Goal: Check status: Check status

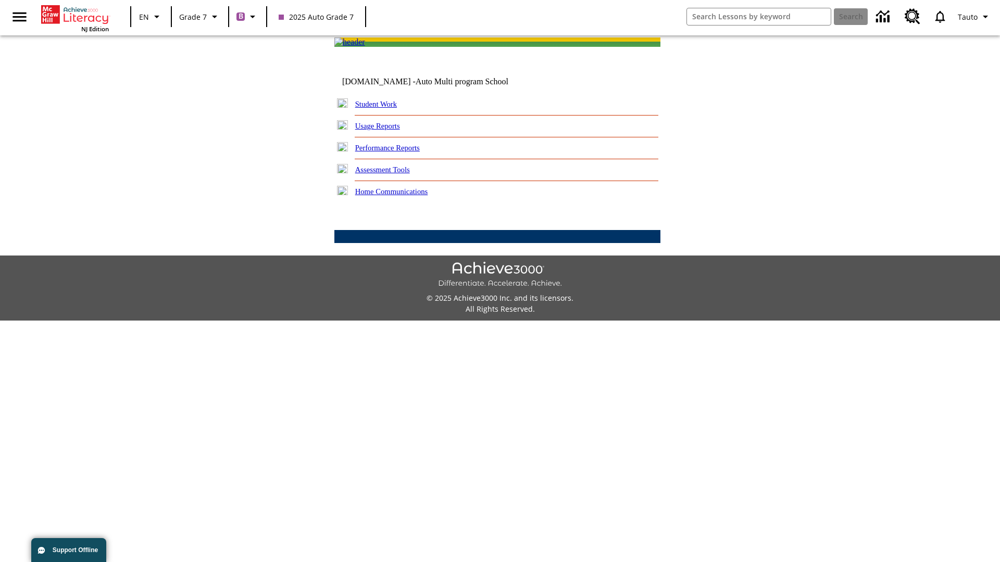
click at [383, 108] on link "Student Work" at bounding box center [376, 104] width 42 height 8
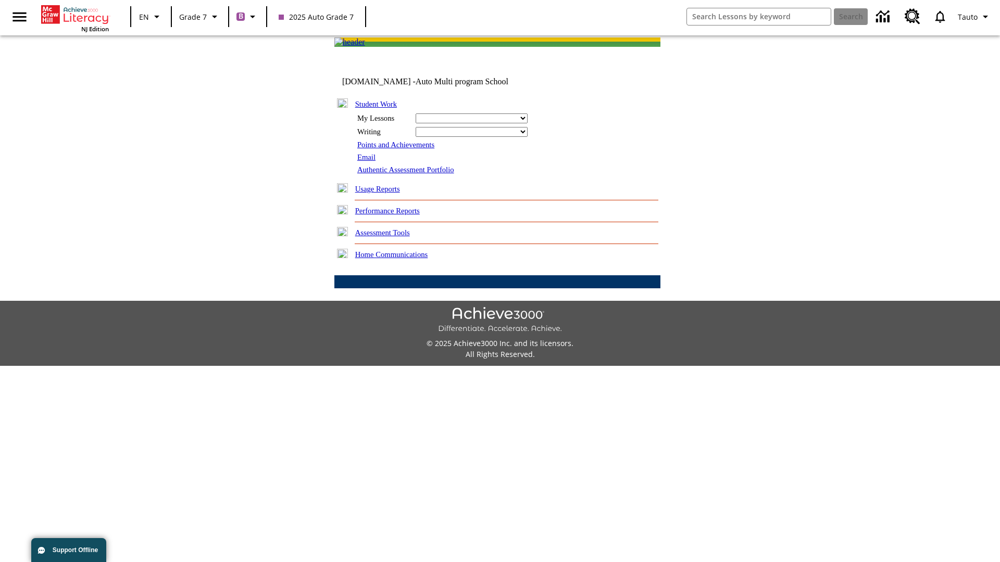
select select "/options/reports/?report_id=24&atype=7&section=2"
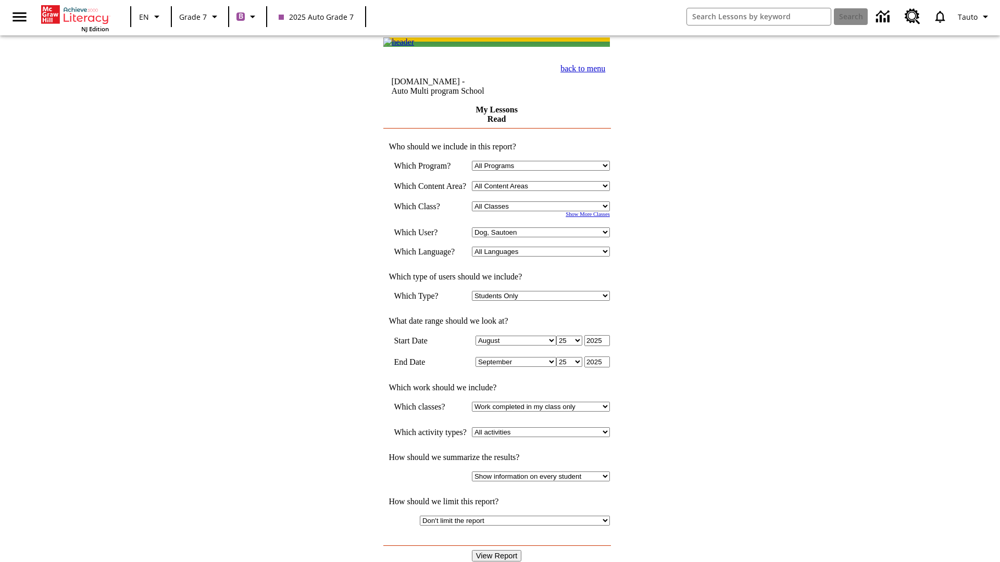
select select "21437138"
select select "4"
type input "2024"
click at [498, 550] on input "View Report" at bounding box center [497, 555] width 50 height 11
